Goal: Task Accomplishment & Management: Manage account settings

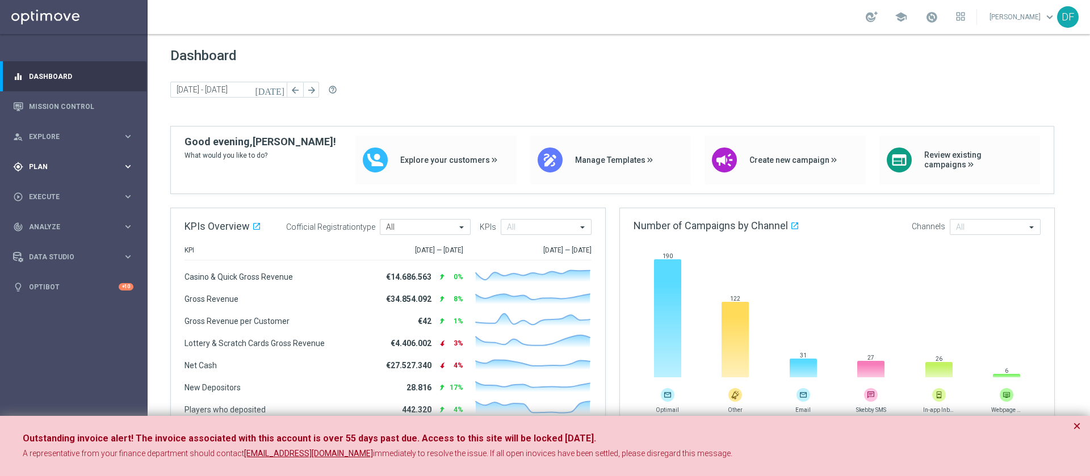
click at [52, 164] on span "Plan" at bounding box center [76, 167] width 94 height 7
click at [68, 187] on link "Target Groups" at bounding box center [74, 190] width 89 height 9
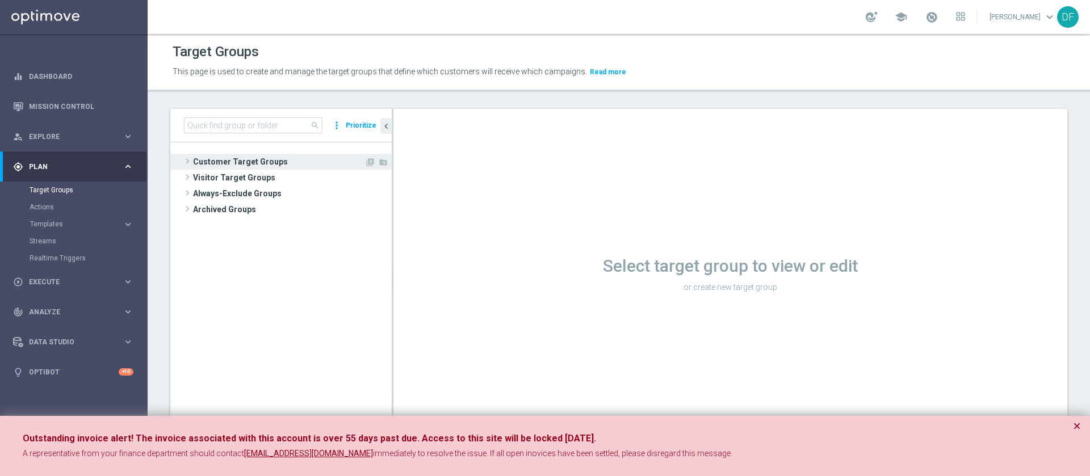
click at [215, 157] on span "Customer Target Groups" at bounding box center [278, 162] width 171 height 16
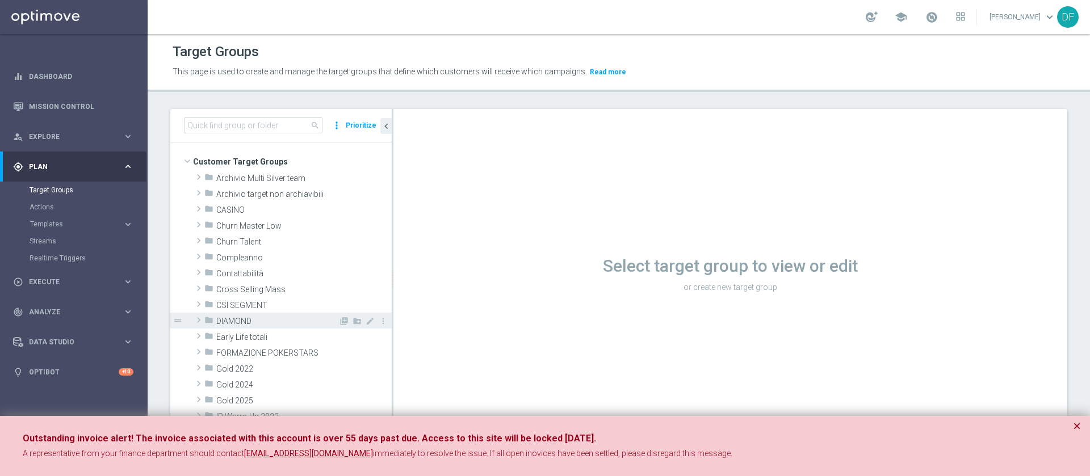
click at [245, 321] on span "DIAMOND" at bounding box center [277, 322] width 122 height 10
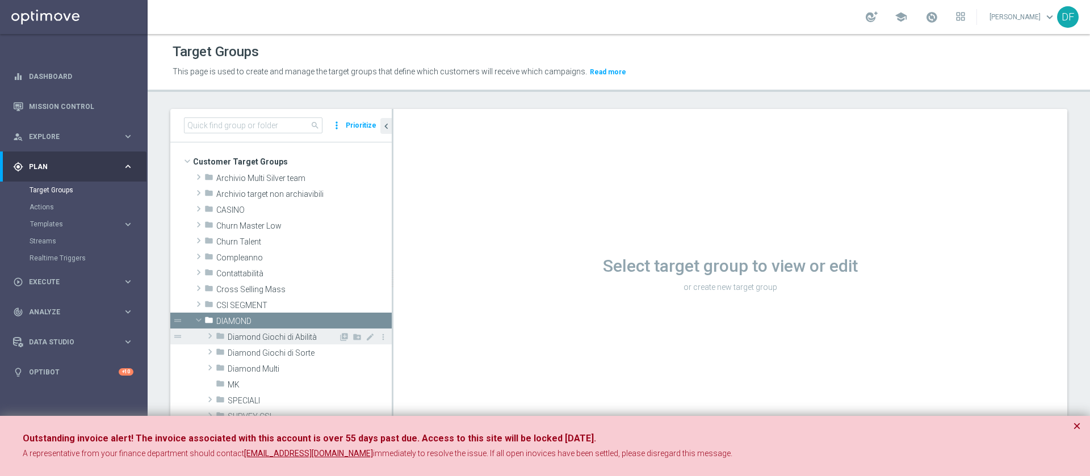
click at [286, 333] on span "Diamond Giochi di Abilità" at bounding box center [283, 338] width 111 height 10
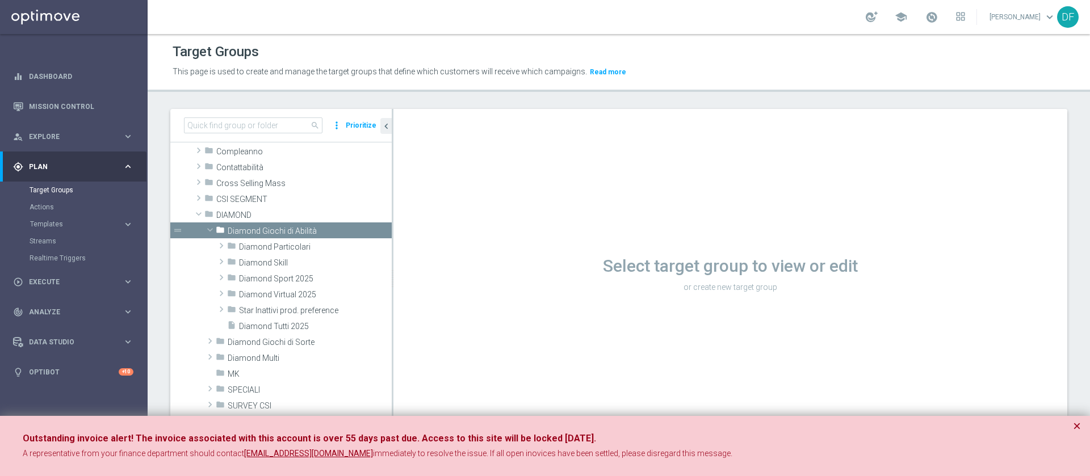
scroll to position [113, 0]
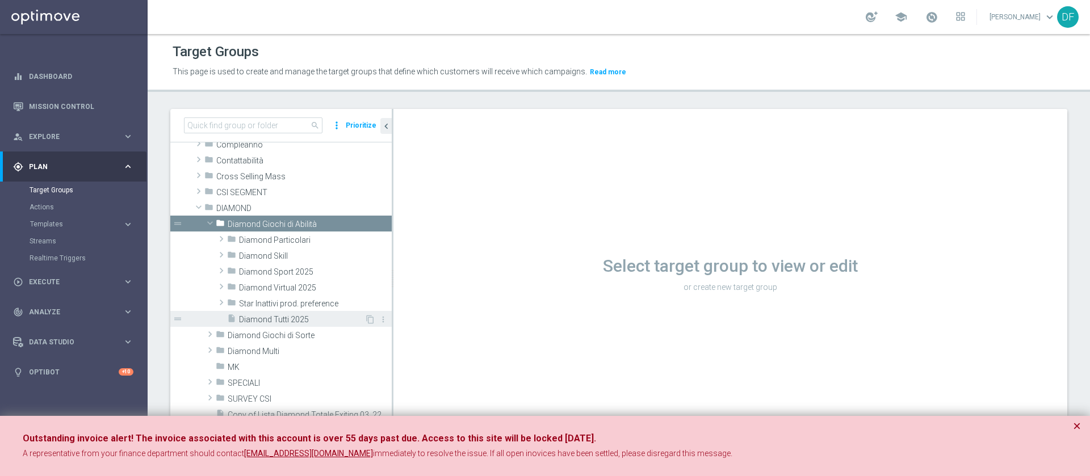
click at [283, 317] on span "Diamond Tutti 2025" at bounding box center [301, 320] width 125 height 10
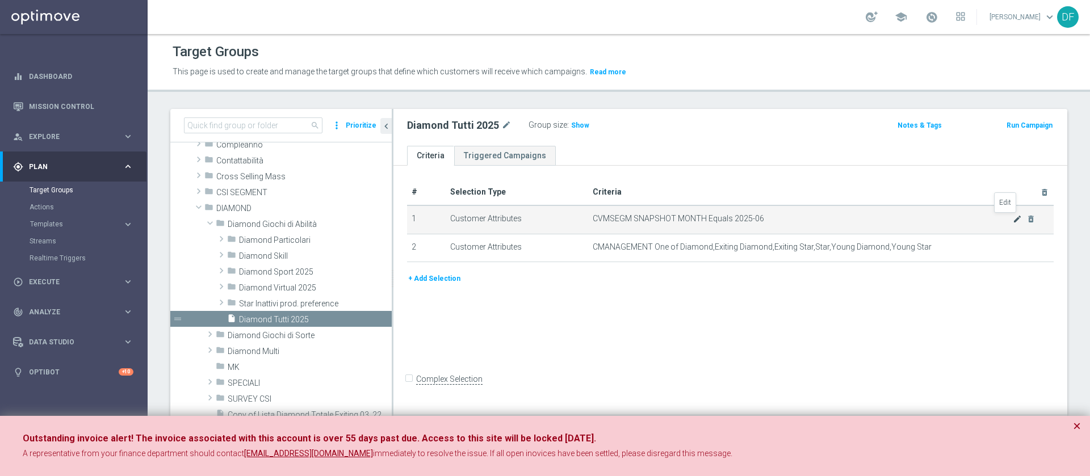
click at [1013, 217] on icon "mode_edit" at bounding box center [1017, 219] width 9 height 9
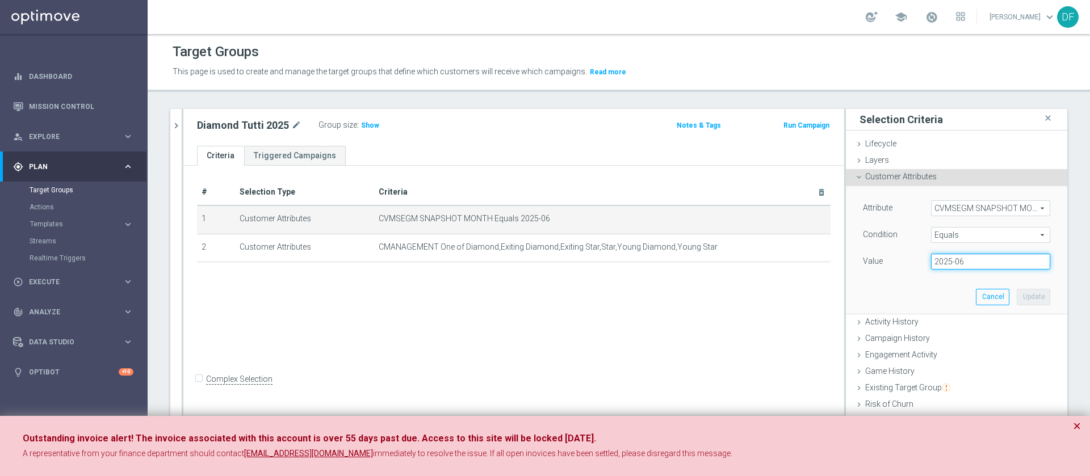
click at [962, 261] on input "2025-06" at bounding box center [990, 262] width 119 height 16
type input "2025-08"
click at [1017, 296] on button "Update" at bounding box center [1033, 297] width 33 height 16
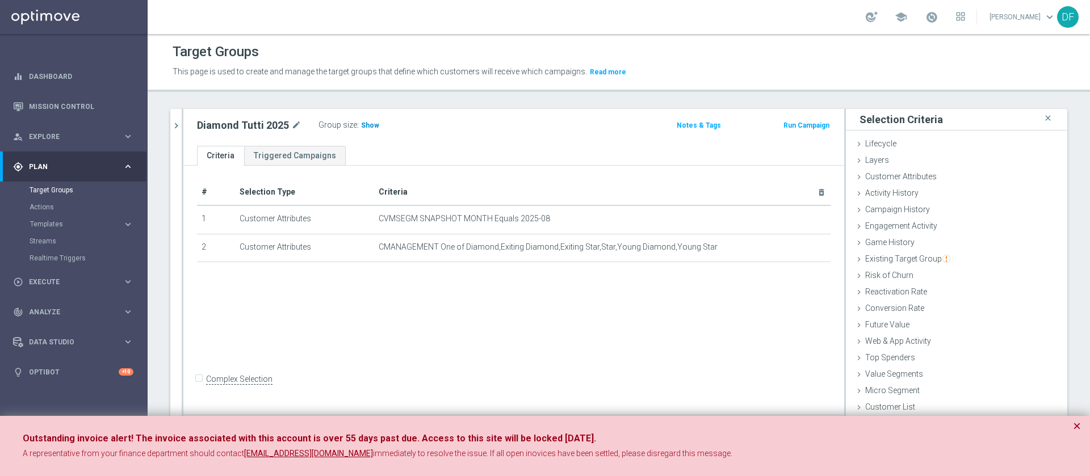
click at [368, 125] on span "Show" at bounding box center [370, 126] width 18 height 8
click at [1077, 424] on button "×" at bounding box center [1077, 427] width 8 height 14
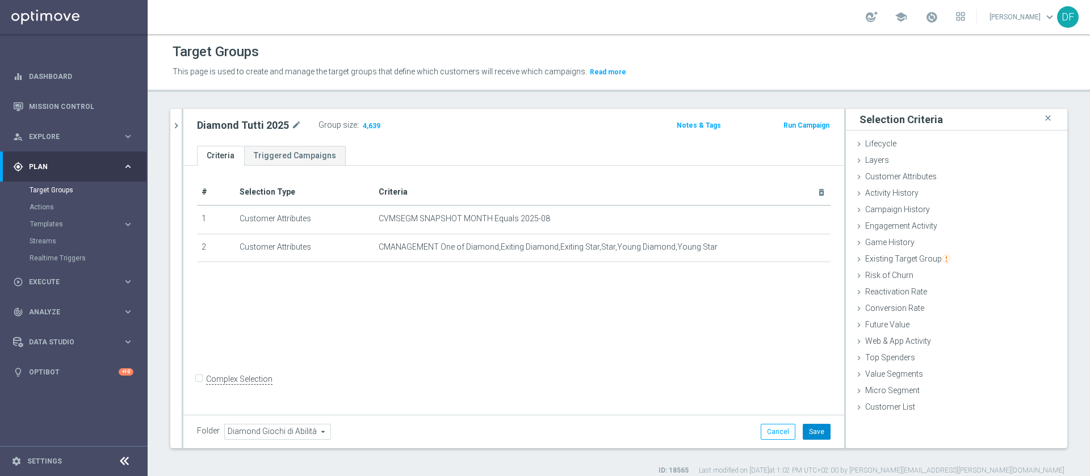
click at [803, 434] on button "Save" at bounding box center [817, 432] width 28 height 16
click at [370, 128] on span "4,639" at bounding box center [372, 127] width 20 height 11
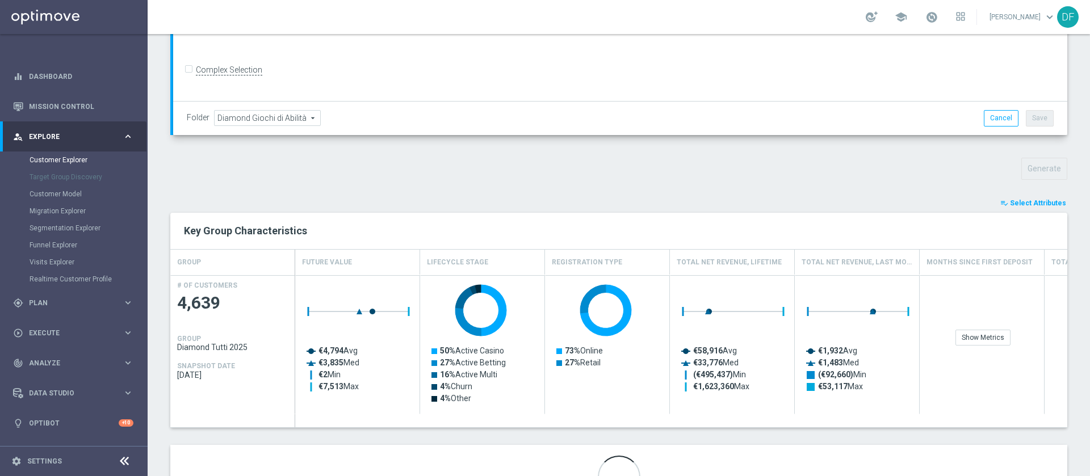
scroll to position [331, 0]
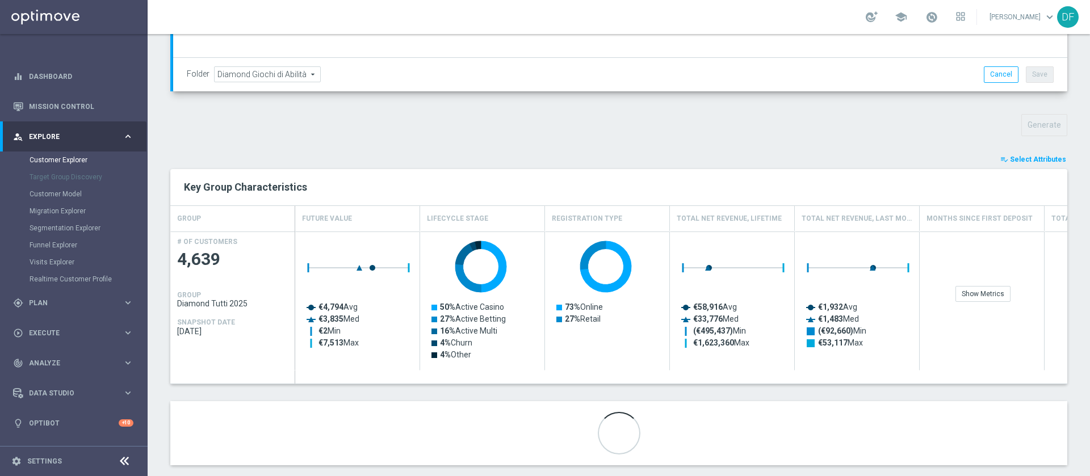
click at [1025, 157] on span "Select Attributes" at bounding box center [1038, 160] width 56 height 8
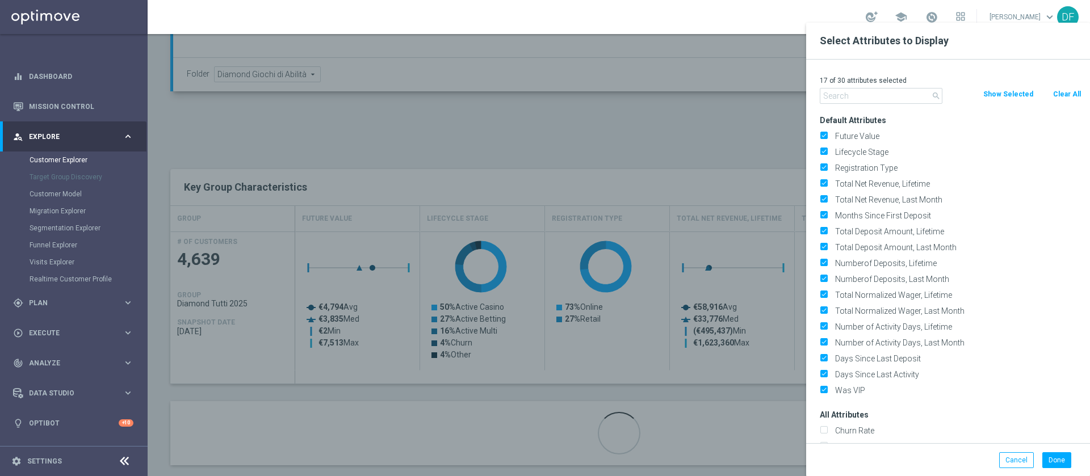
click at [1071, 97] on button "Clear All" at bounding box center [1067, 94] width 30 height 12
checkbox input "false"
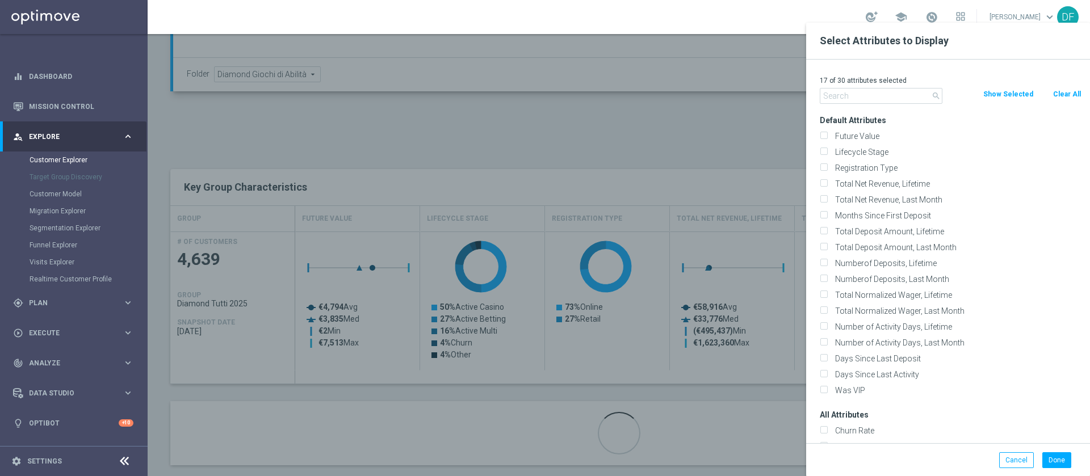
checkbox input "false"
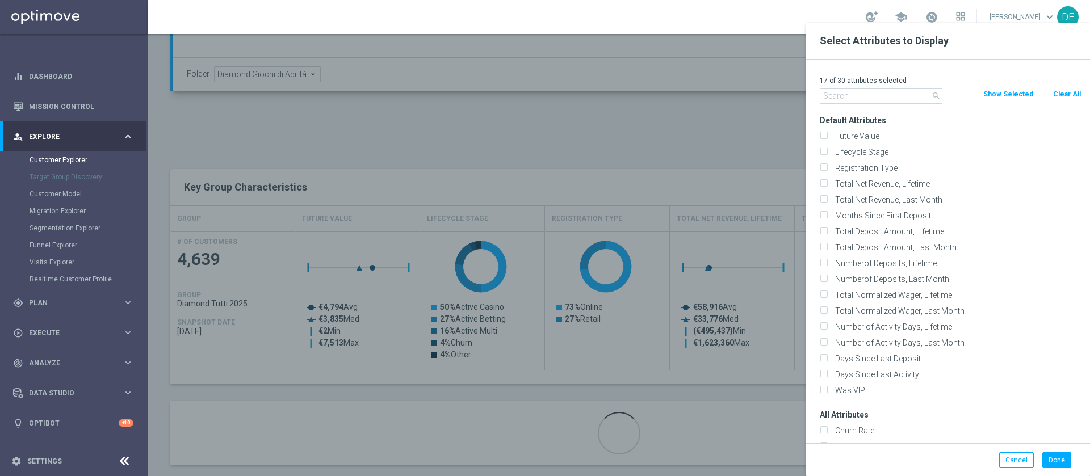
checkbox input "false"
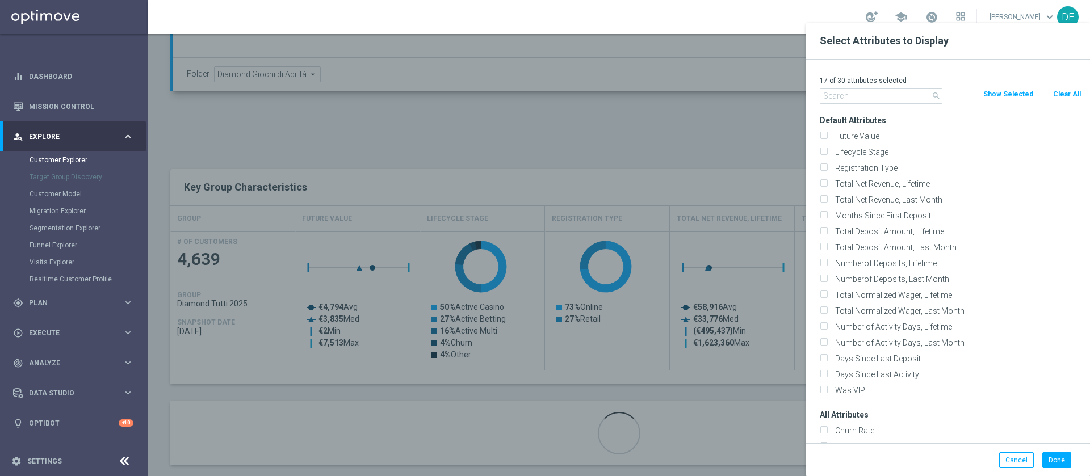
checkbox input "false"
click at [837, 94] on input "text" at bounding box center [881, 96] width 123 height 16
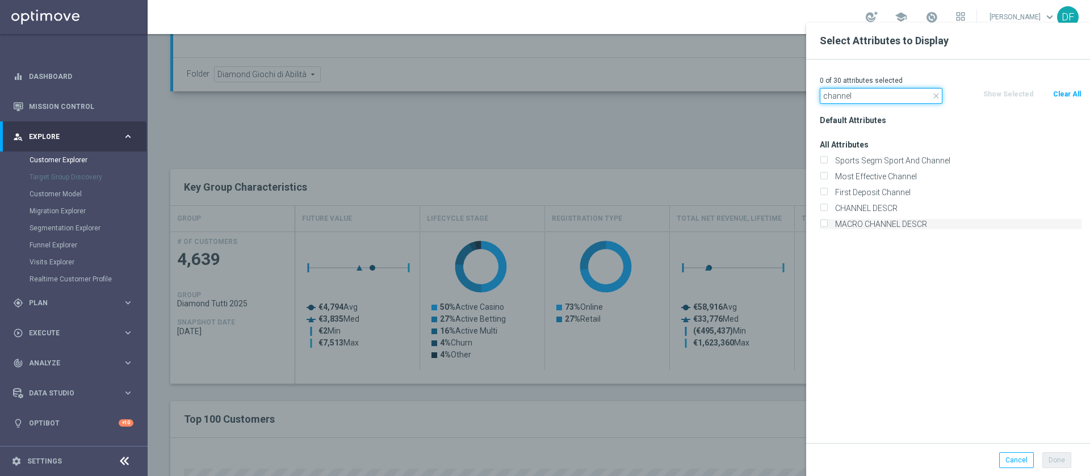
type input "channel"
click at [824, 222] on input "MACRO CHANNEL DESCR" at bounding box center [823, 225] width 7 height 7
checkbox input "true"
click at [825, 210] on input "CHANNEL DESCR" at bounding box center [823, 209] width 7 height 7
checkbox input "true"
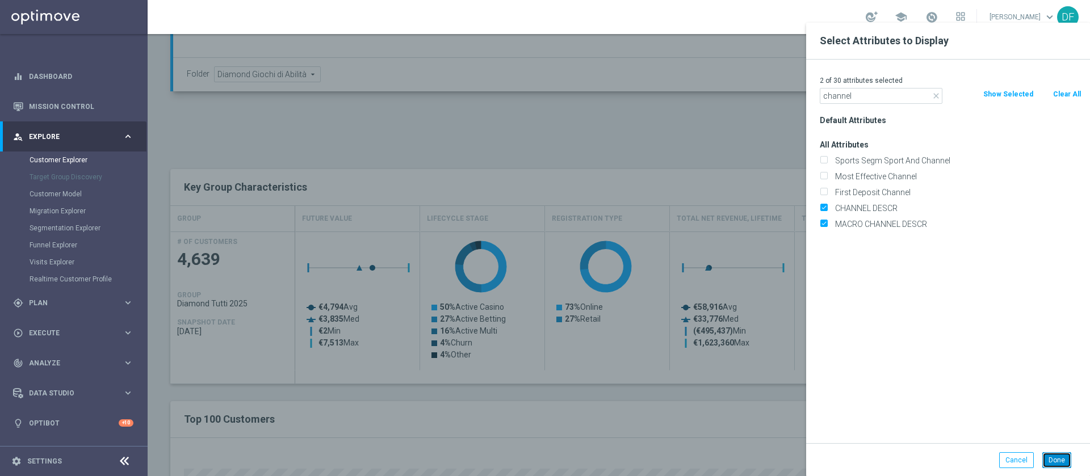
click at [1063, 460] on button "Done" at bounding box center [1056, 461] width 29 height 16
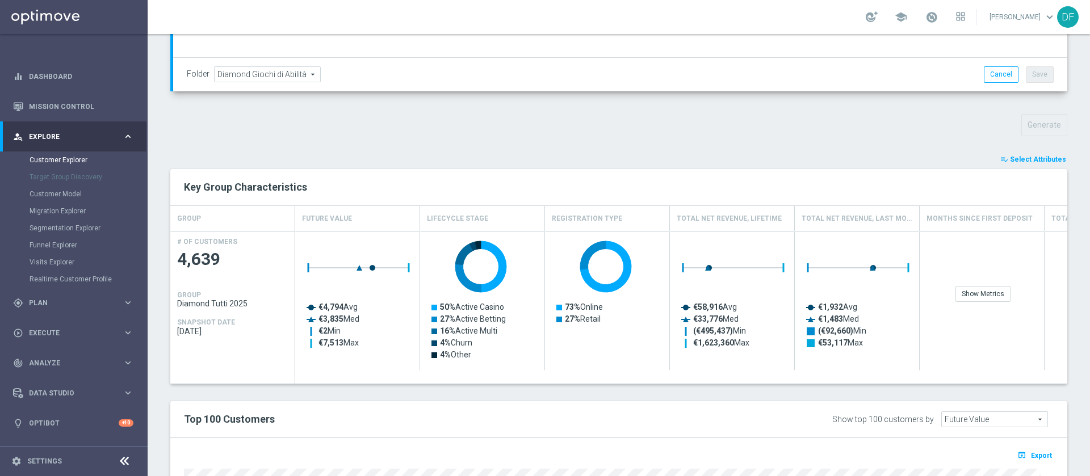
type input "Search"
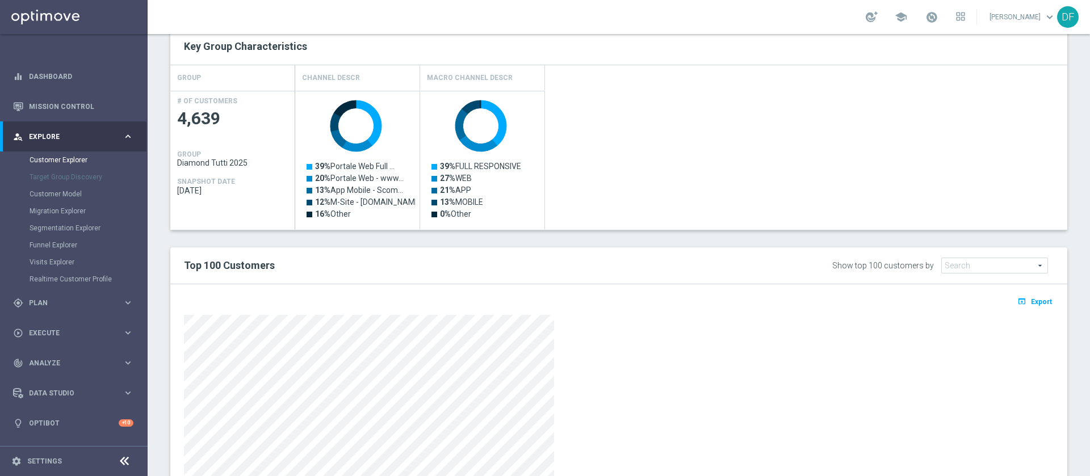
scroll to position [317, 0]
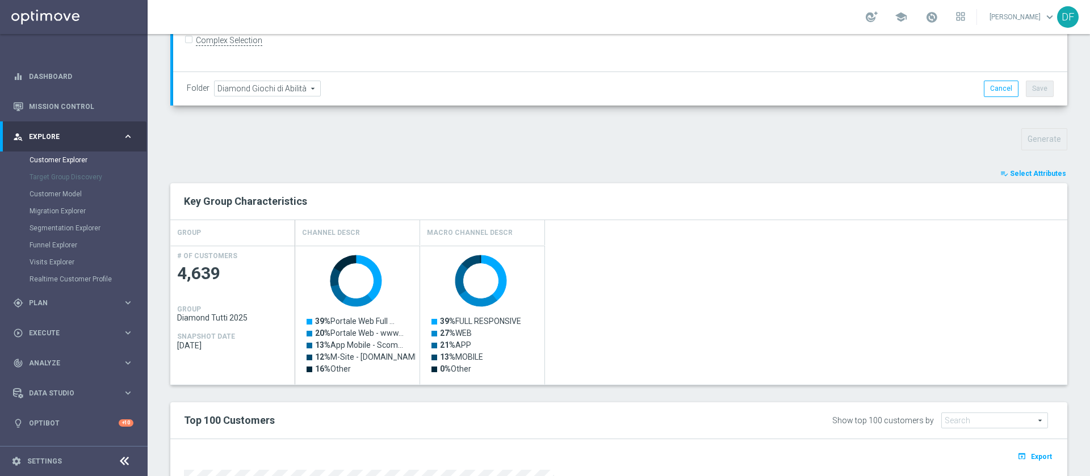
click at [1021, 176] on span "Select Attributes" at bounding box center [1038, 174] width 56 height 8
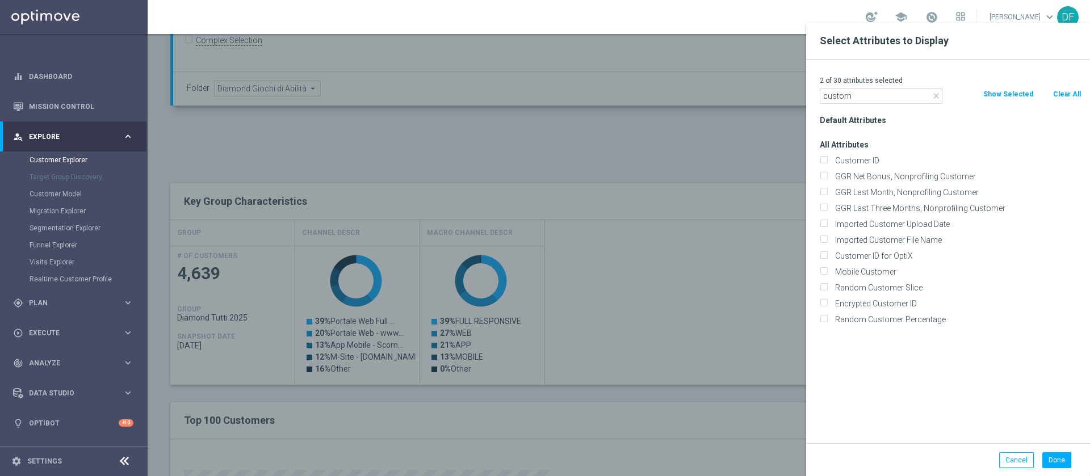
click at [874, 97] on input "custom" at bounding box center [881, 96] width 123 height 16
type input "c"
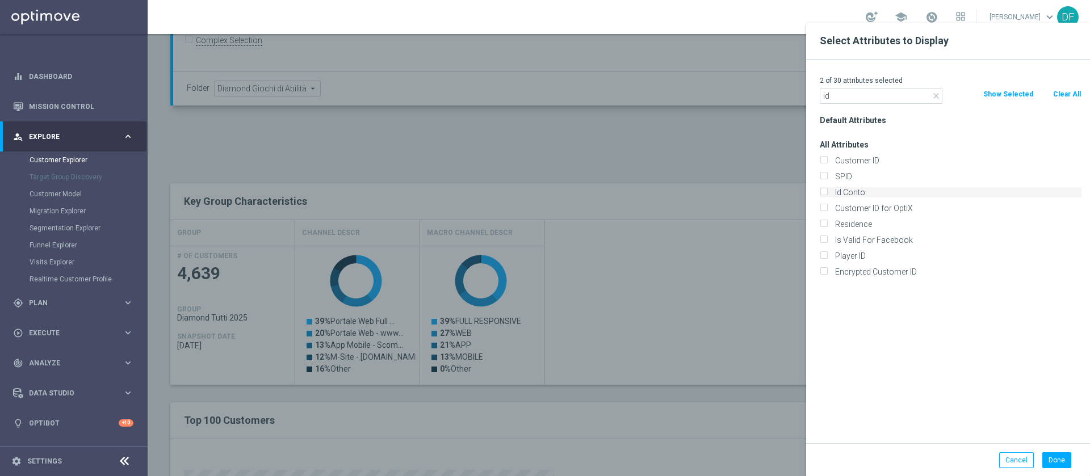
type input "id"
click at [823, 190] on input "Id Conto" at bounding box center [823, 193] width 7 height 7
checkbox input "true"
click at [1069, 462] on button "Done" at bounding box center [1056, 461] width 29 height 16
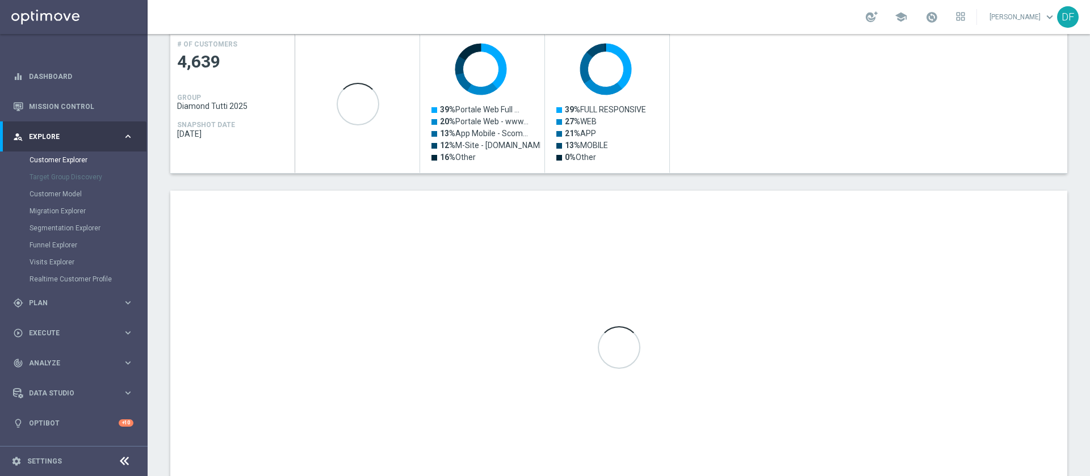
scroll to position [585, 0]
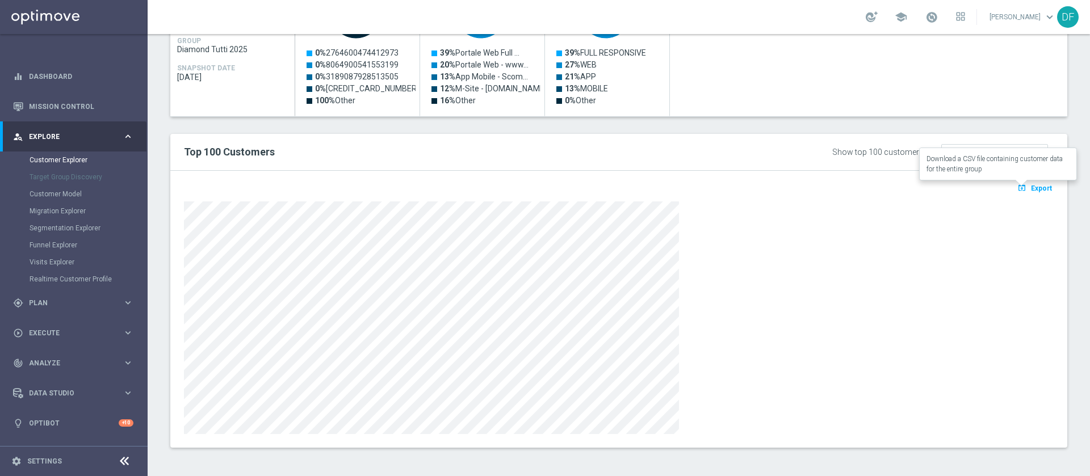
click at [1032, 187] on span "Export" at bounding box center [1041, 189] width 21 height 8
